Goal: Information Seeking & Learning: Learn about a topic

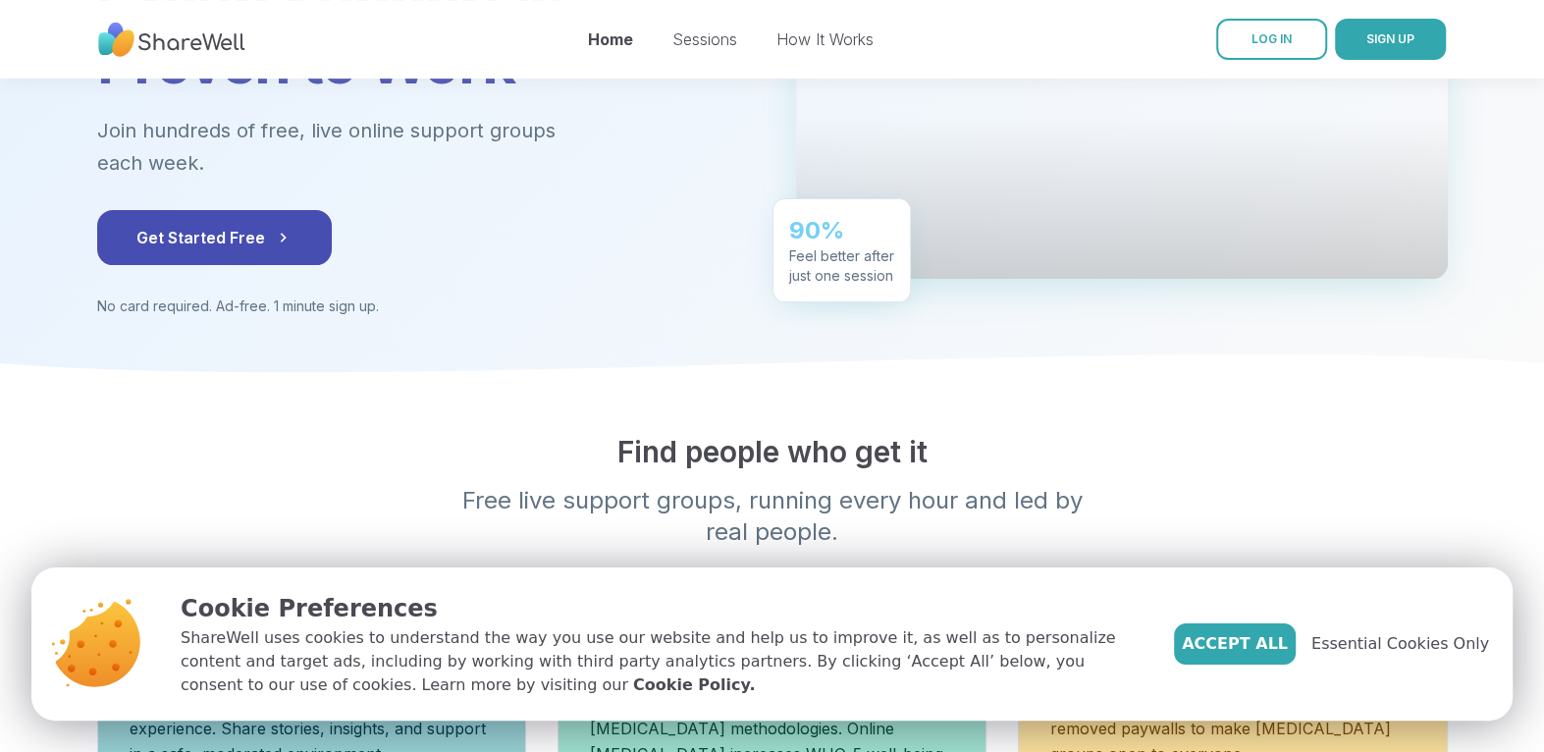
scroll to position [393, 0]
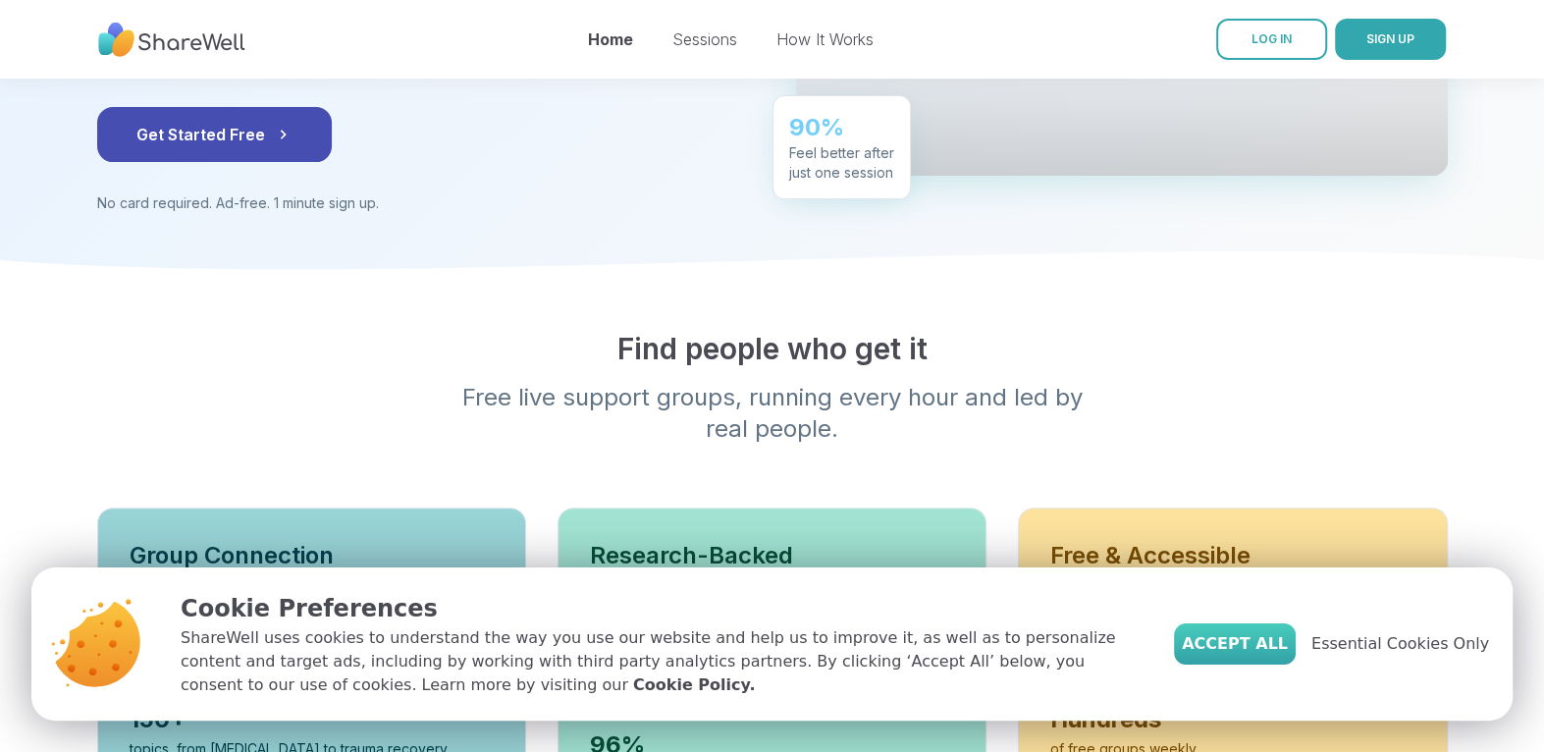
click at [1258, 643] on span "Accept All" at bounding box center [1235, 644] width 106 height 24
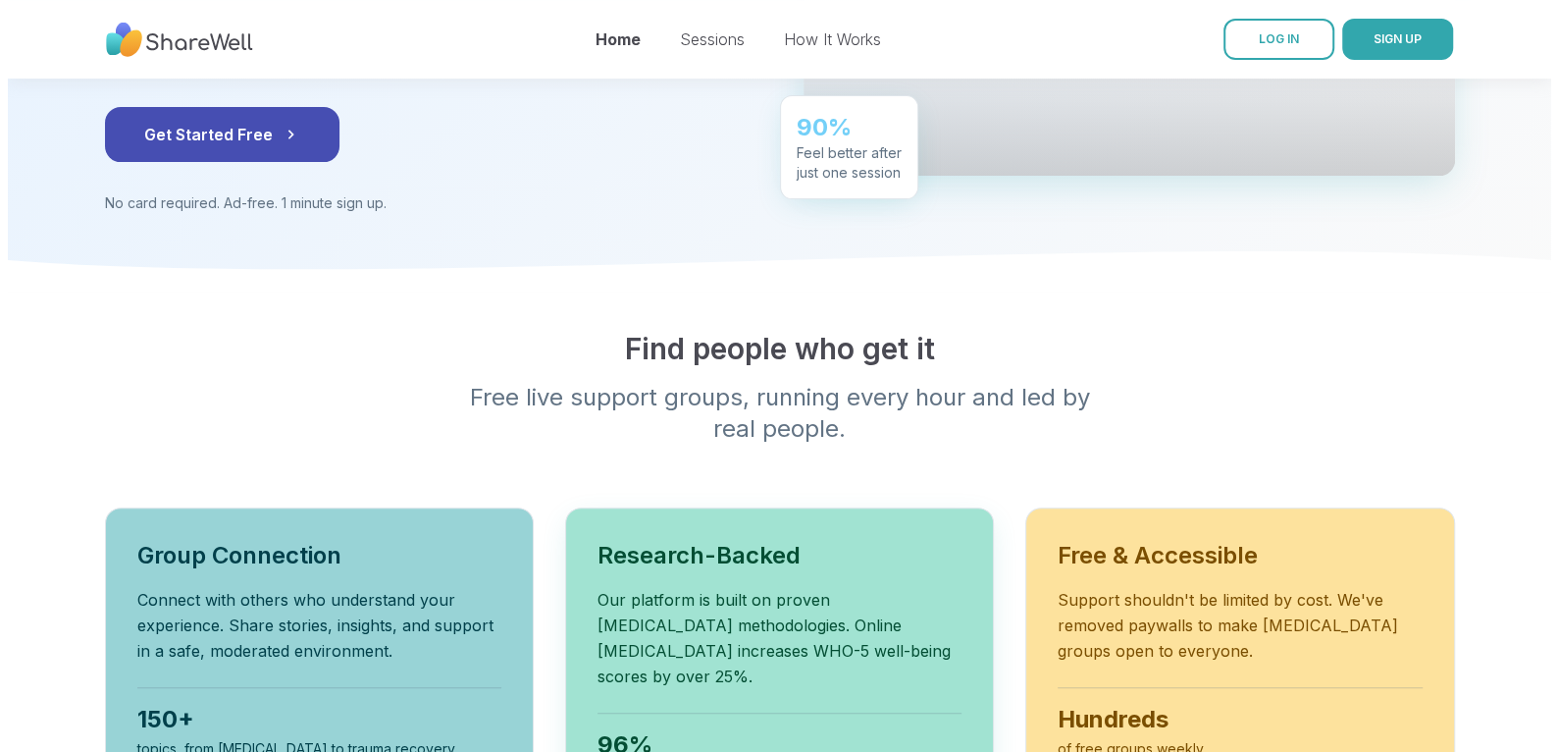
scroll to position [0, 0]
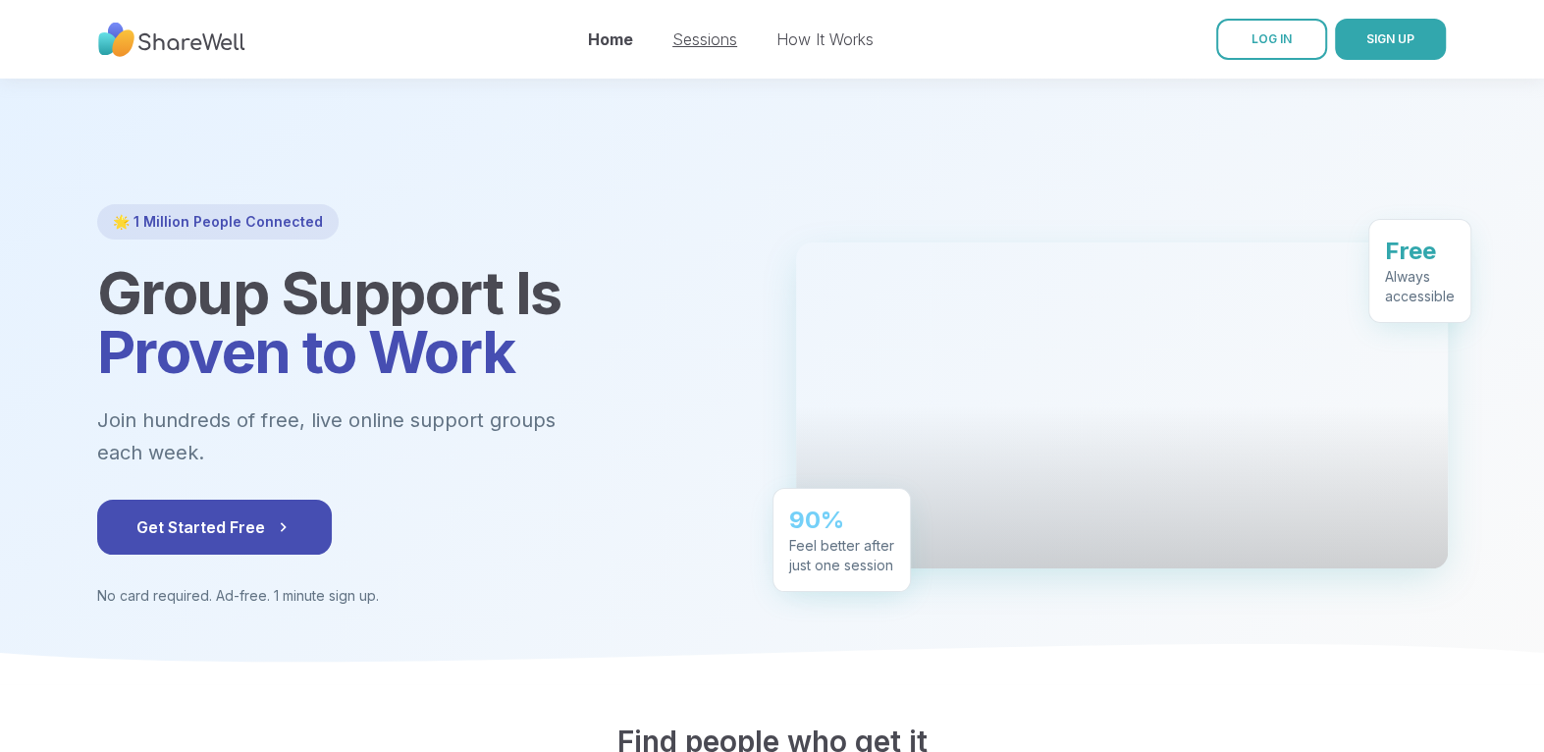
click at [701, 39] on link "Sessions" at bounding box center [704, 39] width 65 height 20
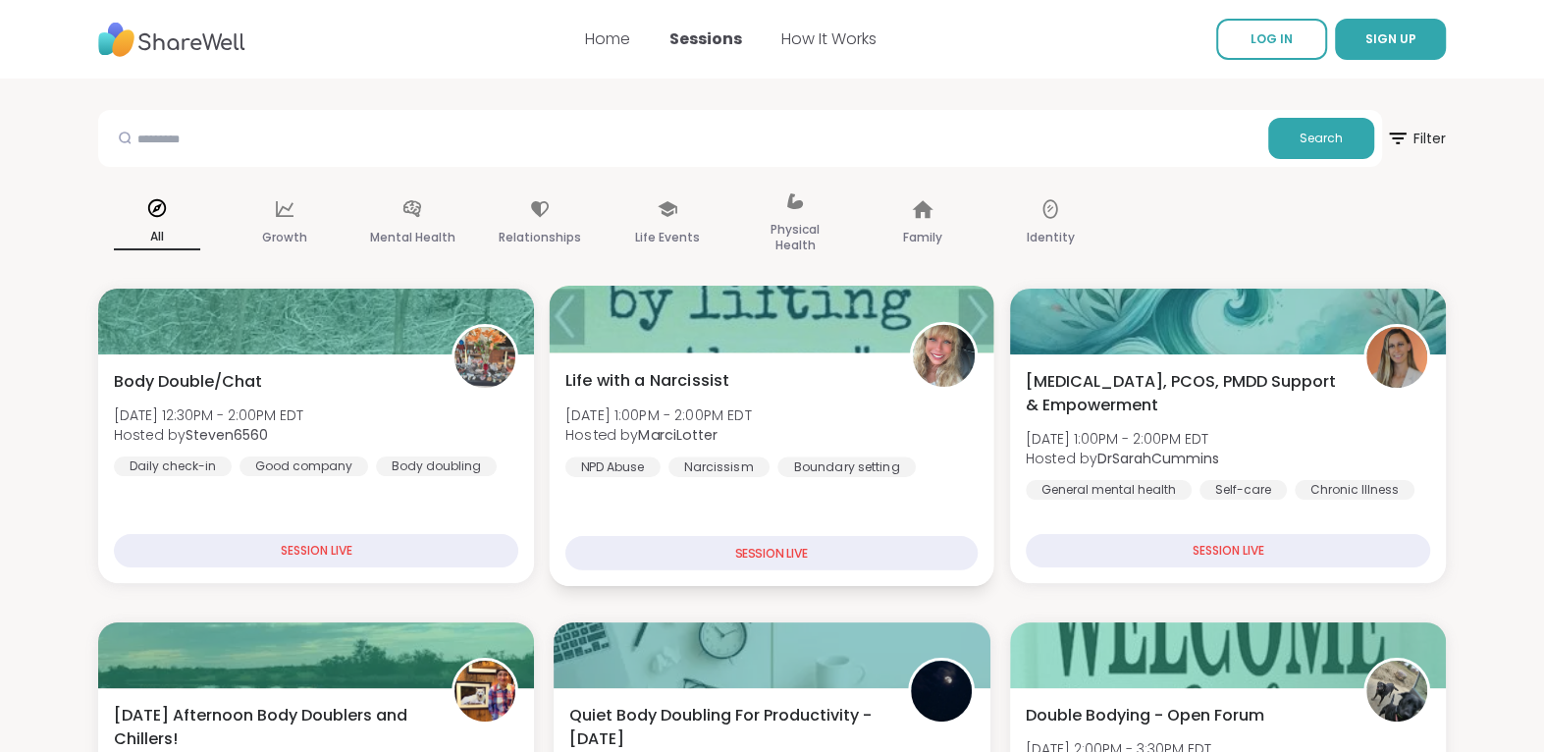
click at [629, 391] on span "Life with a Narcissist" at bounding box center [647, 381] width 164 height 24
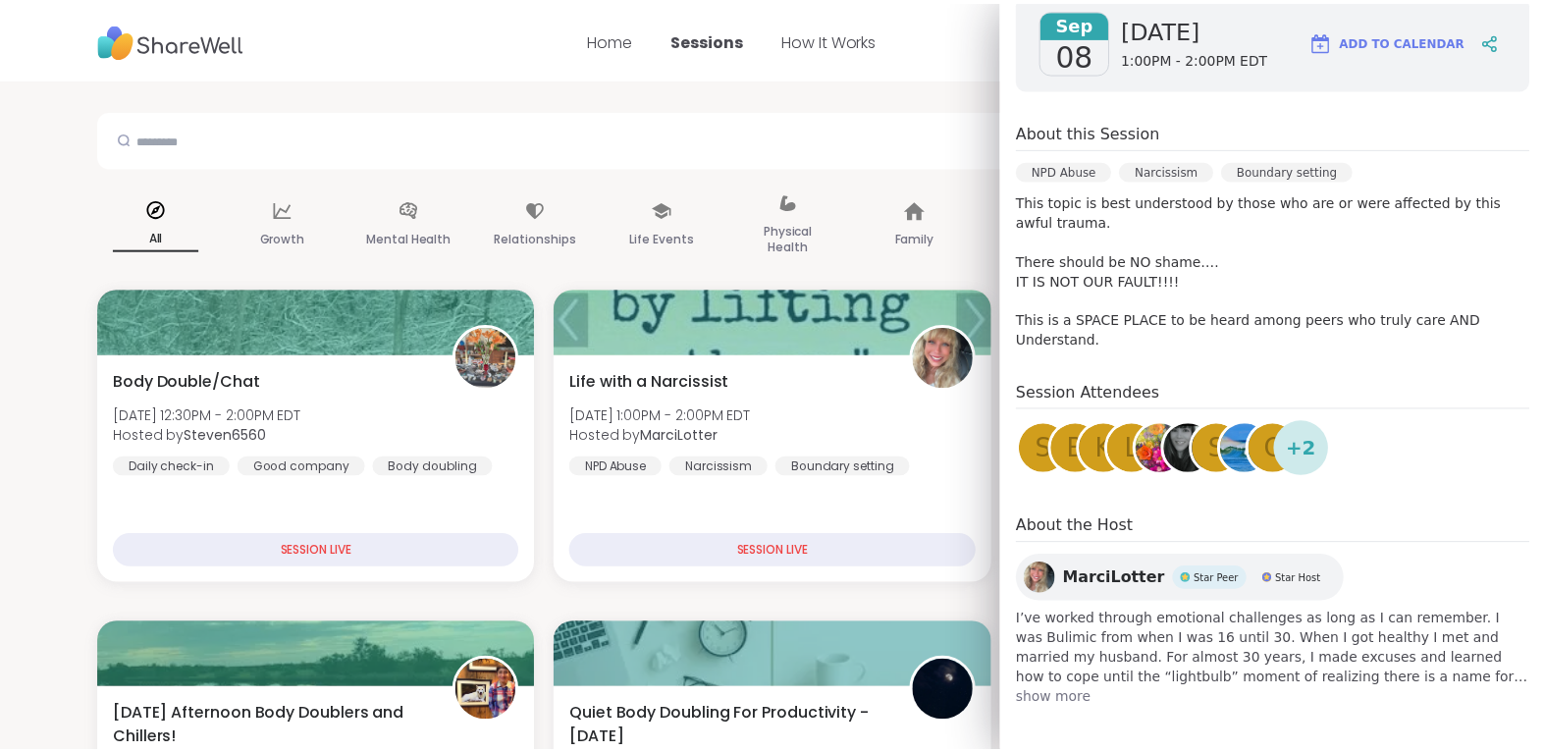
scroll to position [295, 0]
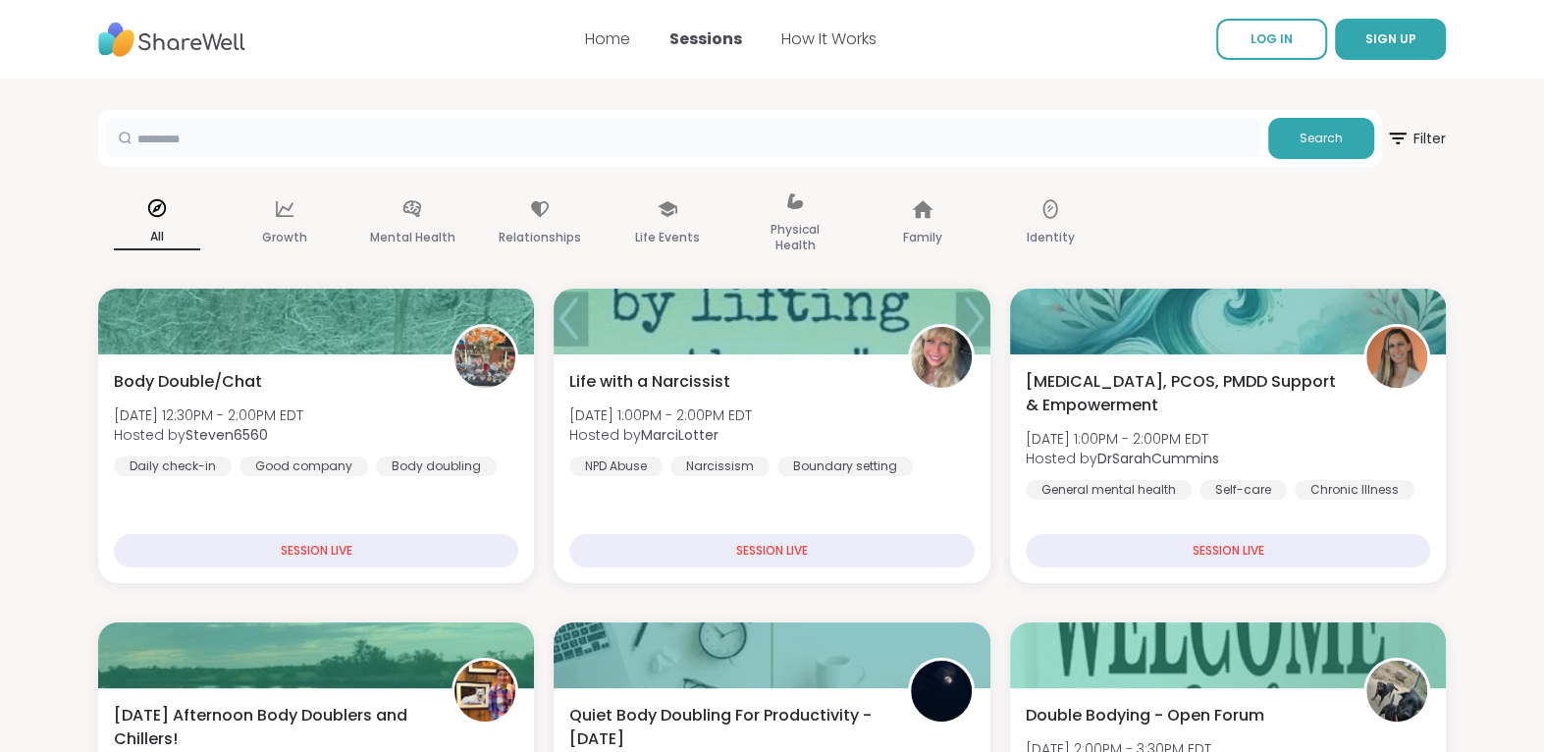
click at [878, 124] on input "text" at bounding box center [683, 137] width 1154 height 39
click at [838, 33] on link "How It Works" at bounding box center [828, 38] width 95 height 23
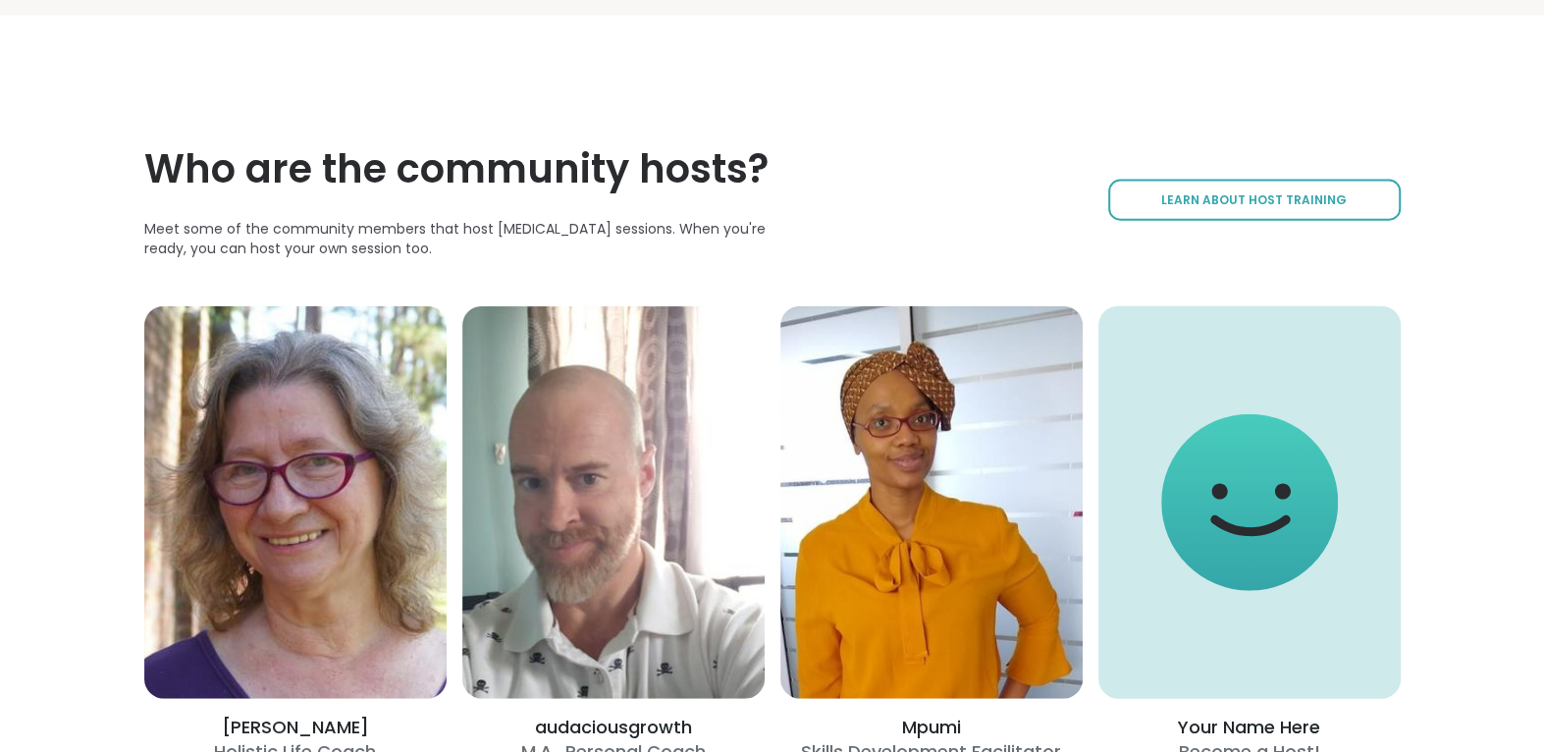
scroll to position [3533, 0]
